Goal: Information Seeking & Learning: Learn about a topic

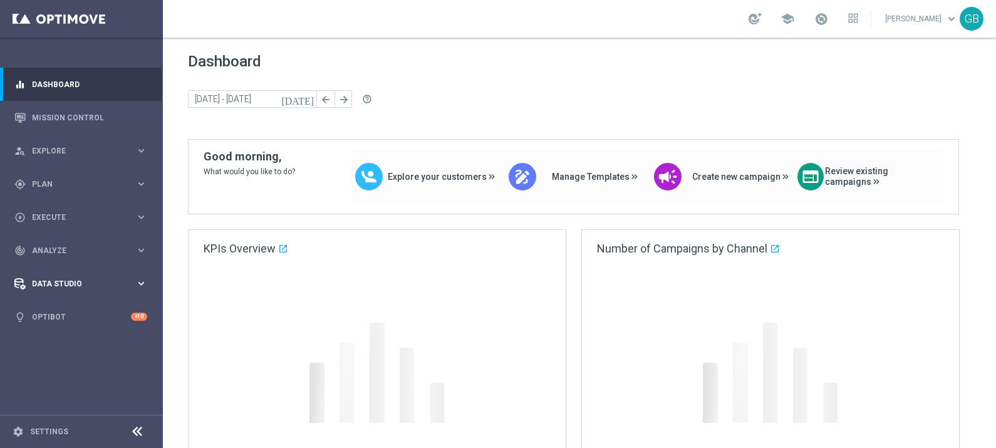
click at [69, 287] on span "Data Studio" at bounding box center [83, 284] width 103 height 8
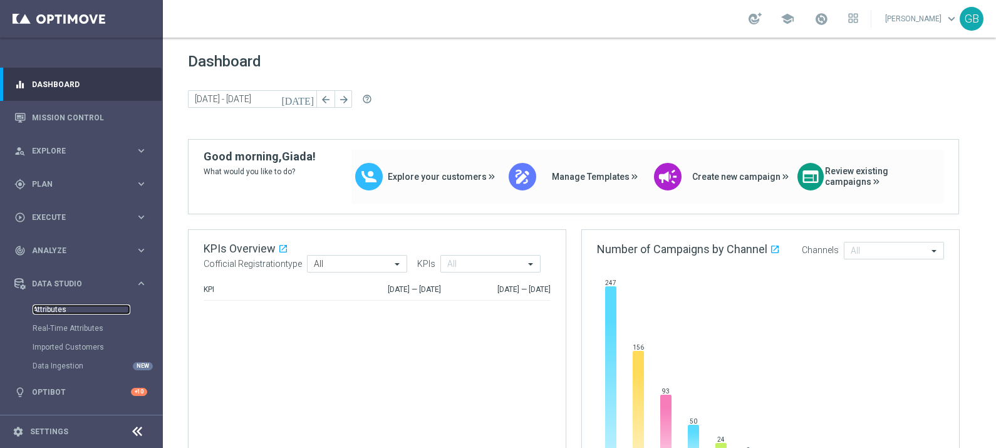
click at [56, 306] on link "Attributes" at bounding box center [82, 309] width 98 height 10
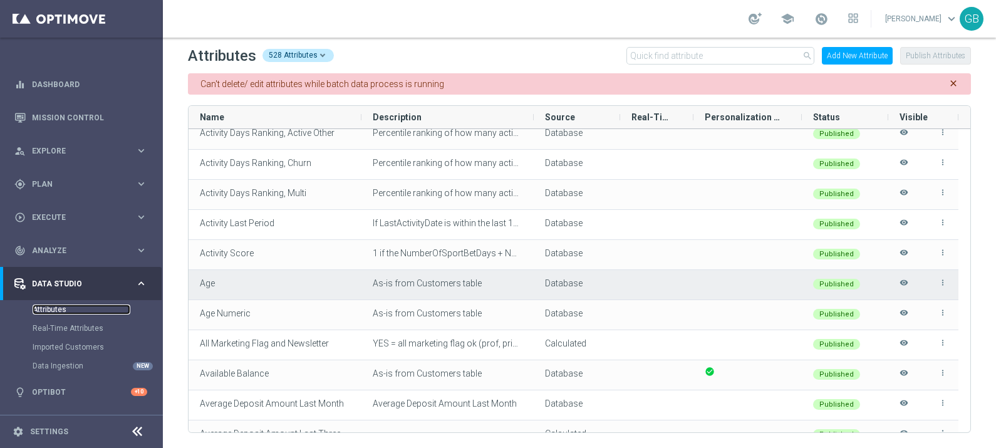
scroll to position [100, 0]
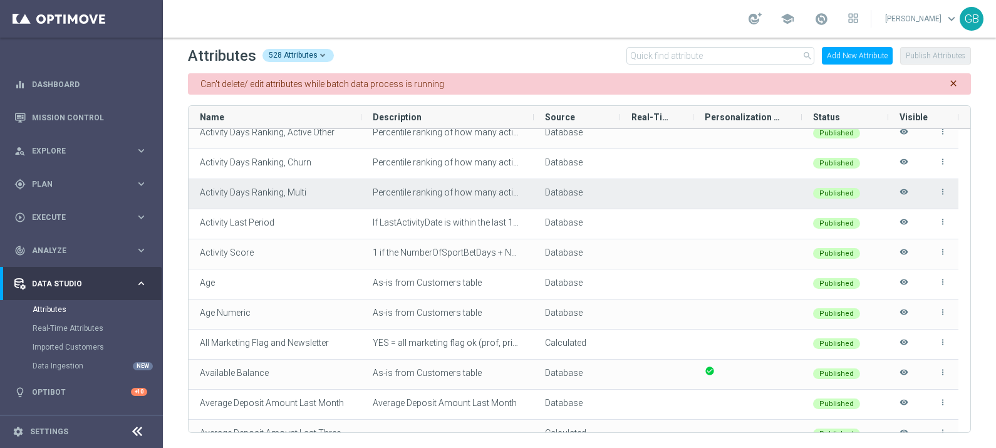
click at [944, 190] on icon "more_vert" at bounding box center [942, 191] width 9 height 9
click at [923, 183] on li "edit Edit" at bounding box center [915, 187] width 50 height 18
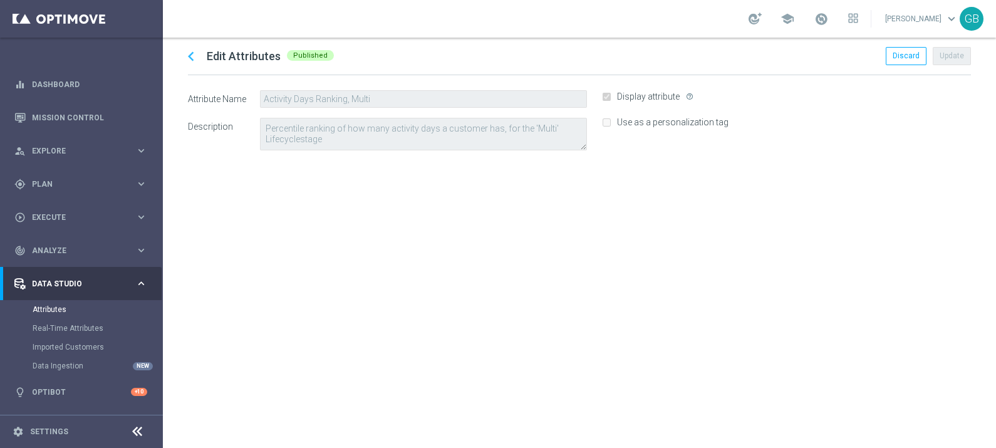
click at [188, 56] on icon "chevron_left" at bounding box center [191, 56] width 19 height 19
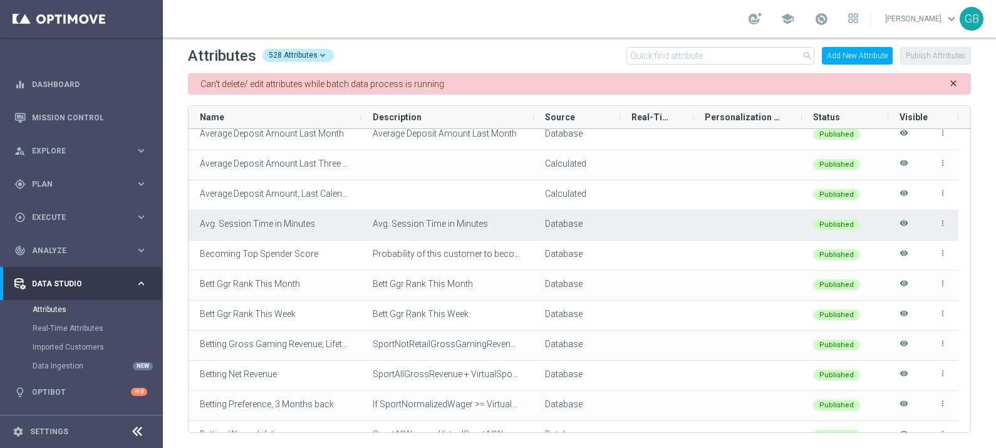
scroll to position [317, 0]
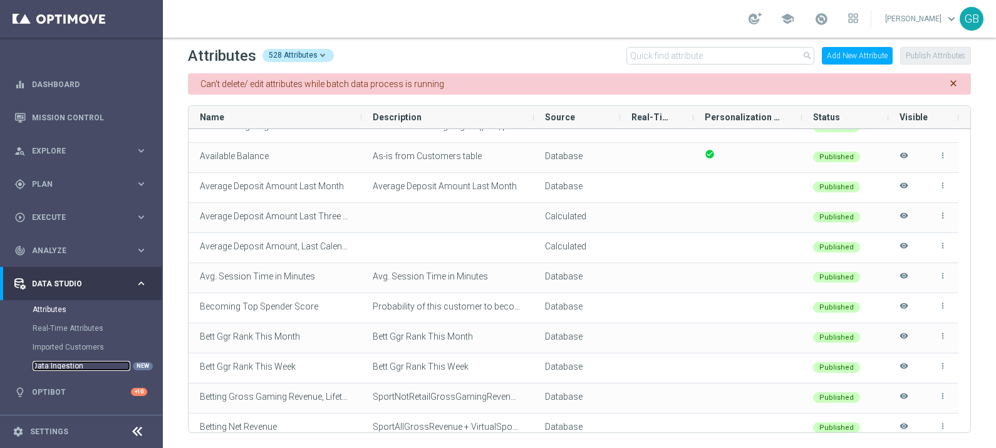
click at [47, 366] on link "Data Ingestion" at bounding box center [82, 366] width 98 height 10
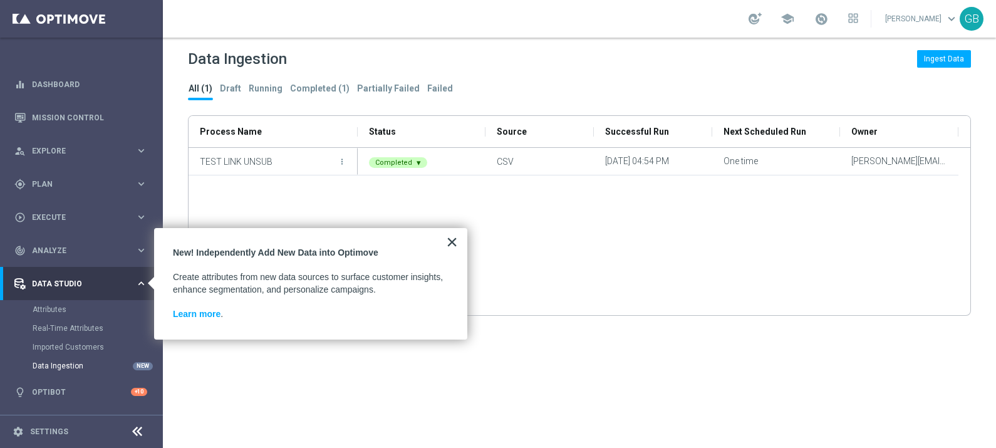
click at [449, 241] on button "×" at bounding box center [452, 242] width 12 height 20
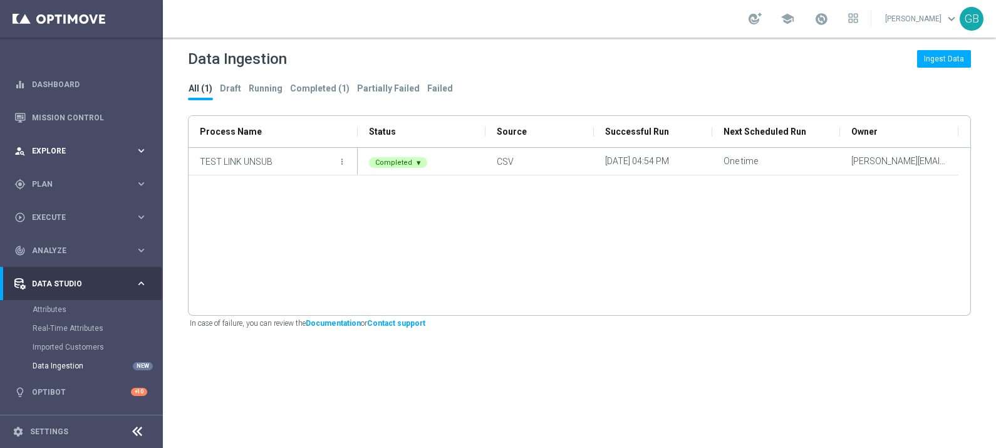
click at [83, 147] on span "Explore" at bounding box center [83, 151] width 103 height 8
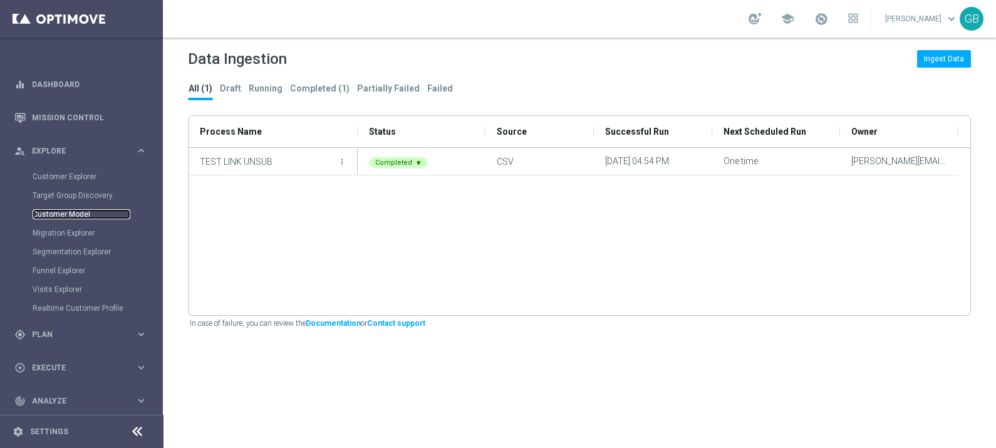
click at [70, 211] on link "Customer Model" at bounding box center [82, 214] width 98 height 10
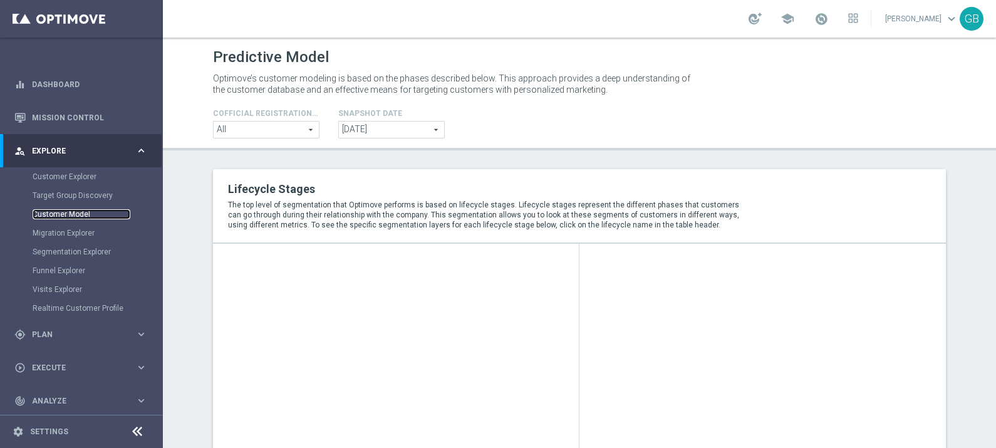
scroll to position [3, 0]
click at [382, 129] on span "[DATE]" at bounding box center [391, 127] width 105 height 16
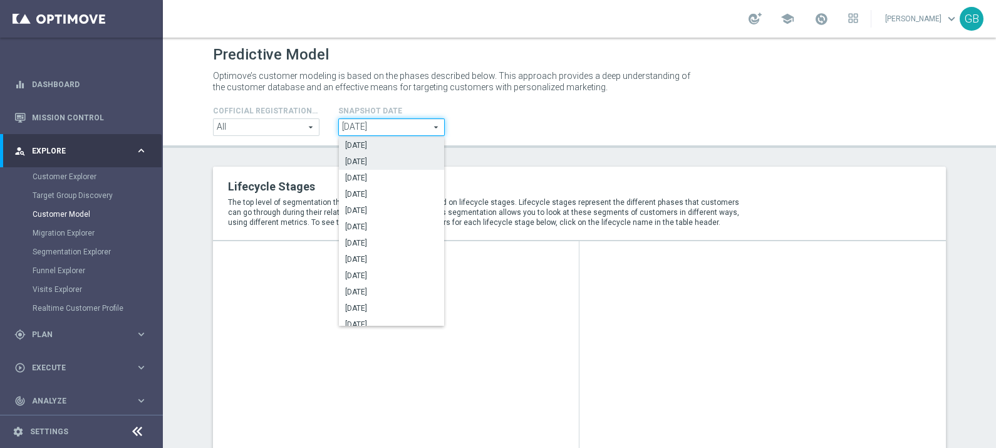
click at [376, 166] on label "[DATE]" at bounding box center [391, 161] width 105 height 16
type input "[DATE]"
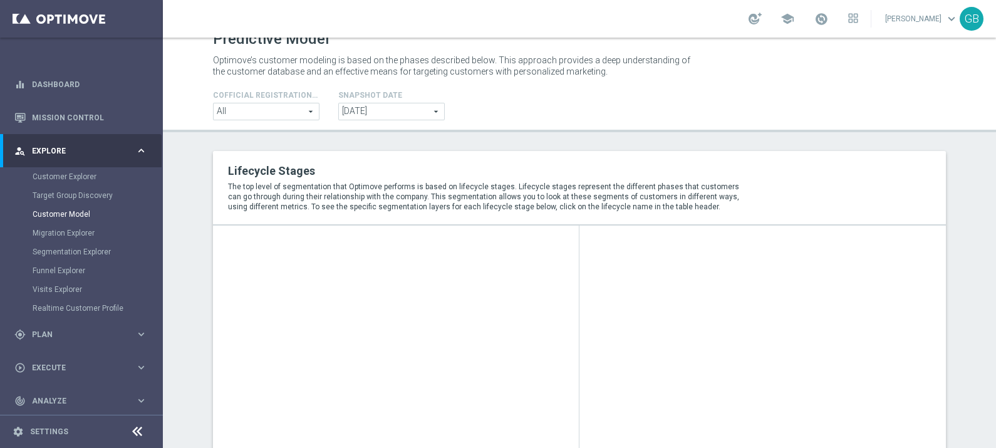
scroll to position [18, 0]
click at [422, 106] on span "[DATE]" at bounding box center [391, 111] width 105 height 16
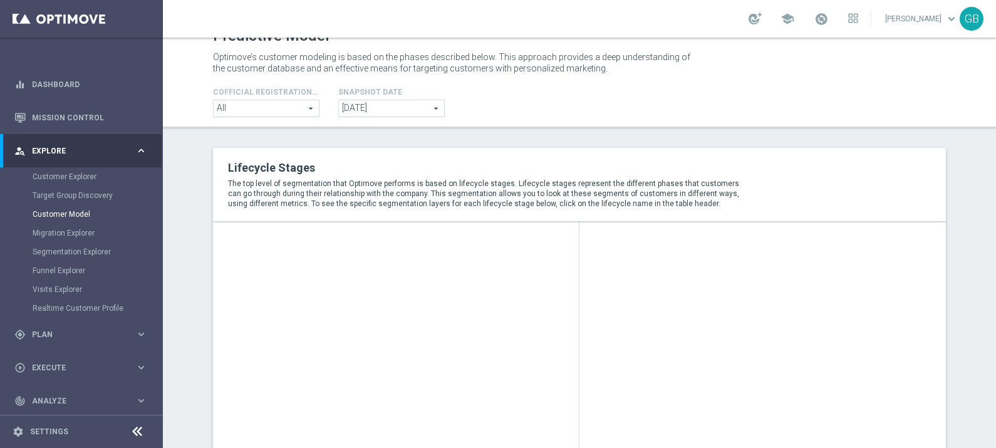
scroll to position [22, 0]
click at [405, 107] on span "2025-09-20" at bounding box center [391, 108] width 105 height 16
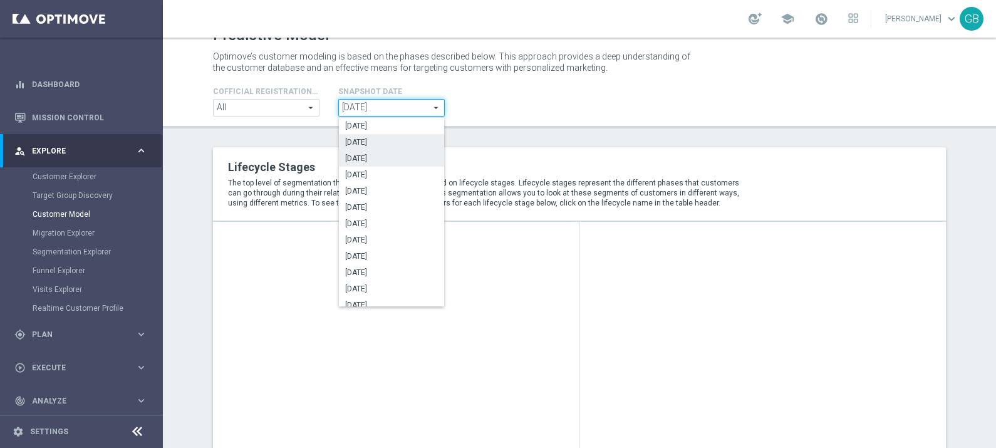
click at [396, 160] on span "[DATE]" at bounding box center [391, 158] width 93 height 10
type input "[DATE]"
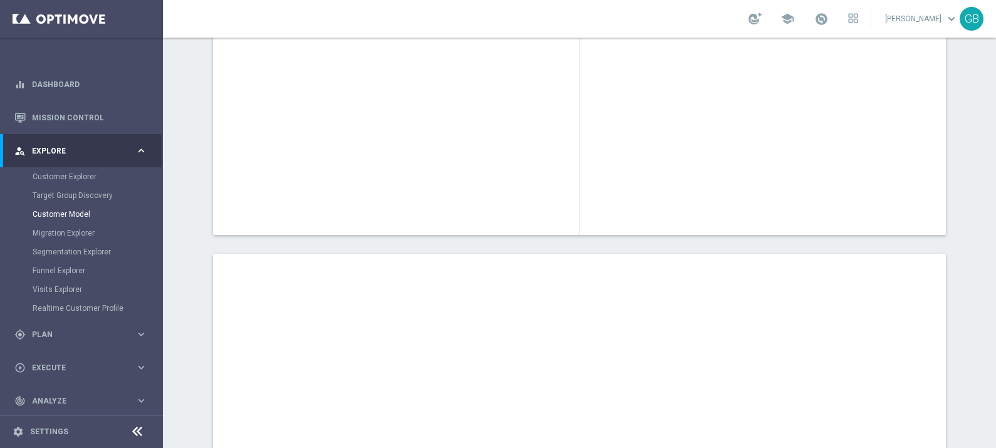
scroll to position [76, 0]
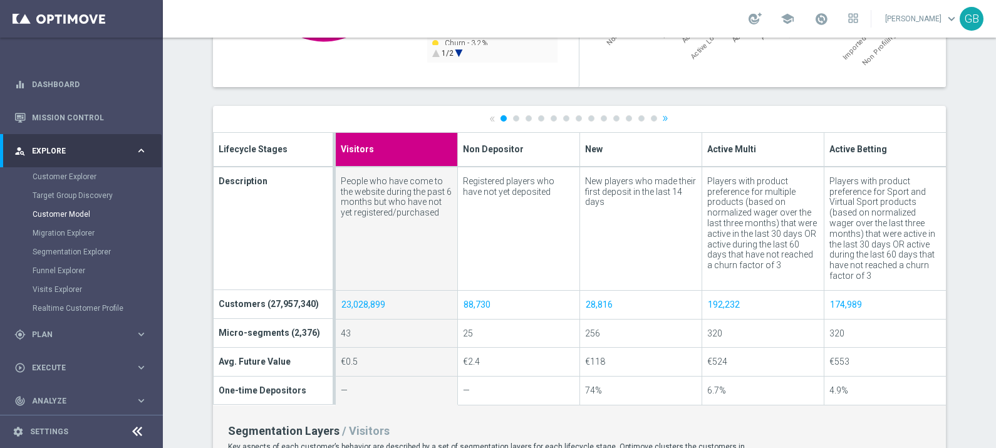
scroll to position [392, 0]
click at [749, 147] on th "Active Multi" at bounding box center [763, 150] width 122 height 34
type input "Active Multi"
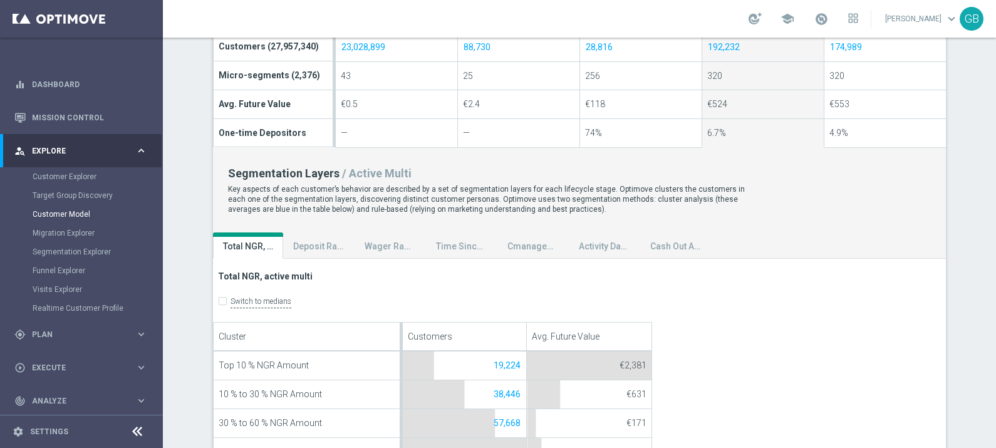
scroll to position [749, 0]
